Goal: Transaction & Acquisition: Purchase product/service

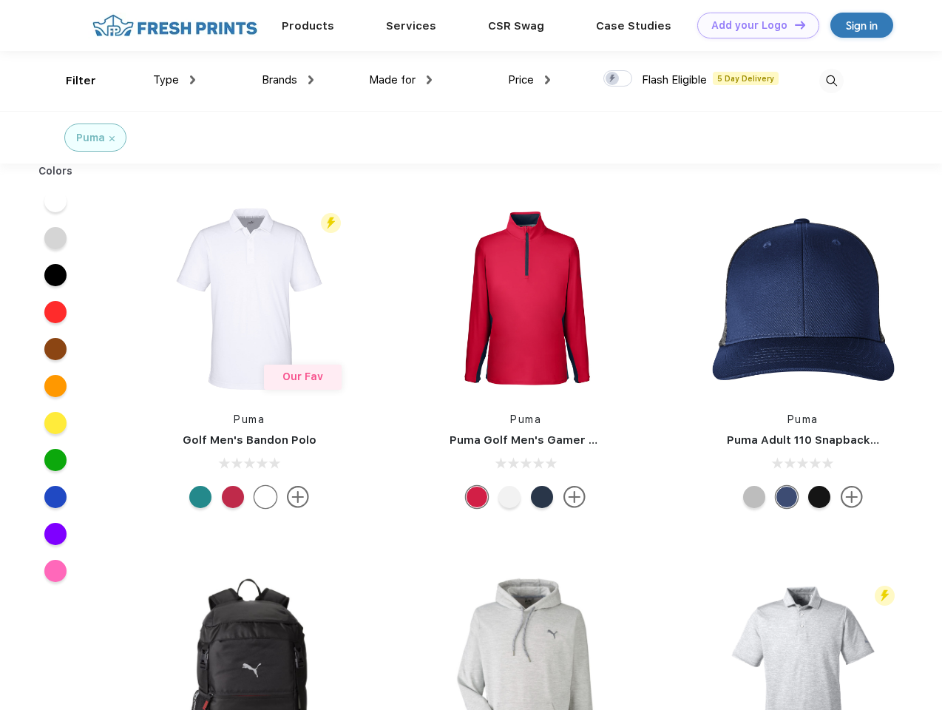
click at [753, 25] on link "Add your Logo Design Tool" at bounding box center [758, 26] width 122 height 26
click at [0, 0] on div "Design Tool" at bounding box center [0, 0] width 0 height 0
click at [793, 24] on link "Add your Logo Design Tool" at bounding box center [758, 26] width 122 height 26
click at [71, 81] on div "Filter" at bounding box center [81, 80] width 30 height 17
click at [175, 80] on span "Type" at bounding box center [166, 79] width 26 height 13
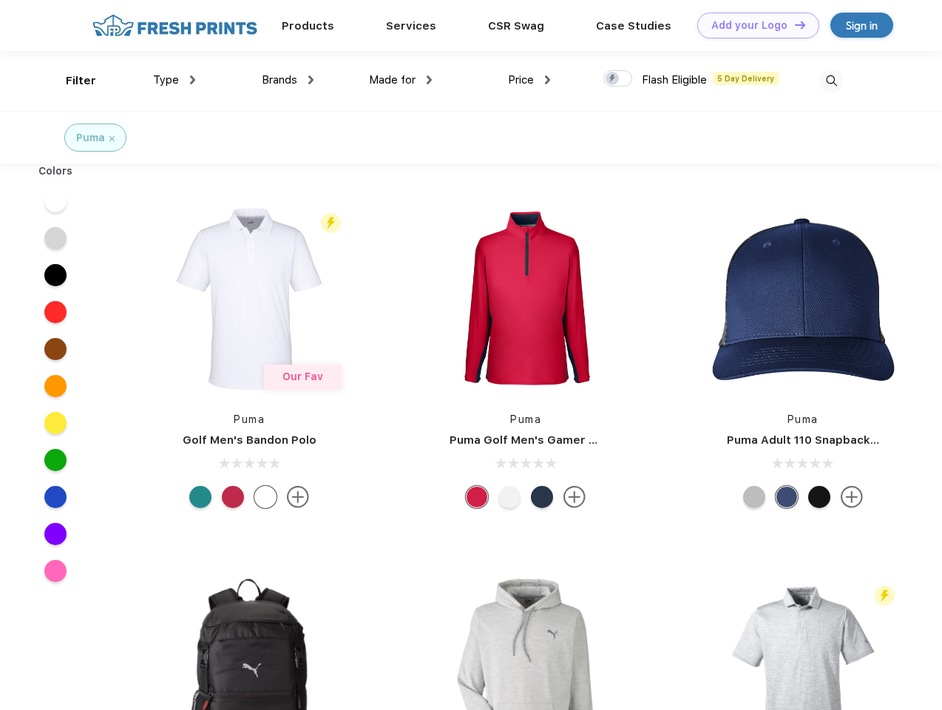
click at [288, 80] on span "Brands" at bounding box center [279, 79] width 35 height 13
click at [401, 80] on span "Made for" at bounding box center [392, 79] width 47 height 13
click at [529, 80] on span "Price" at bounding box center [521, 79] width 26 height 13
click at [618, 79] on div at bounding box center [617, 78] width 29 height 16
click at [613, 79] on input "checkbox" at bounding box center [608, 75] width 10 height 10
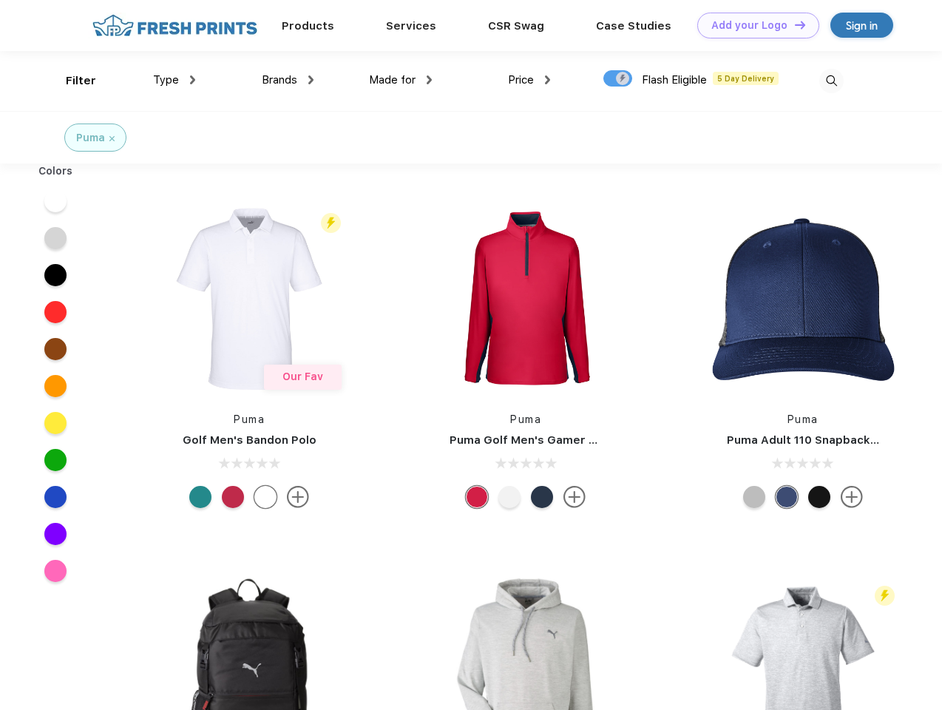
click at [831, 81] on img at bounding box center [831, 81] width 24 height 24
